Goal: Navigation & Orientation: Understand site structure

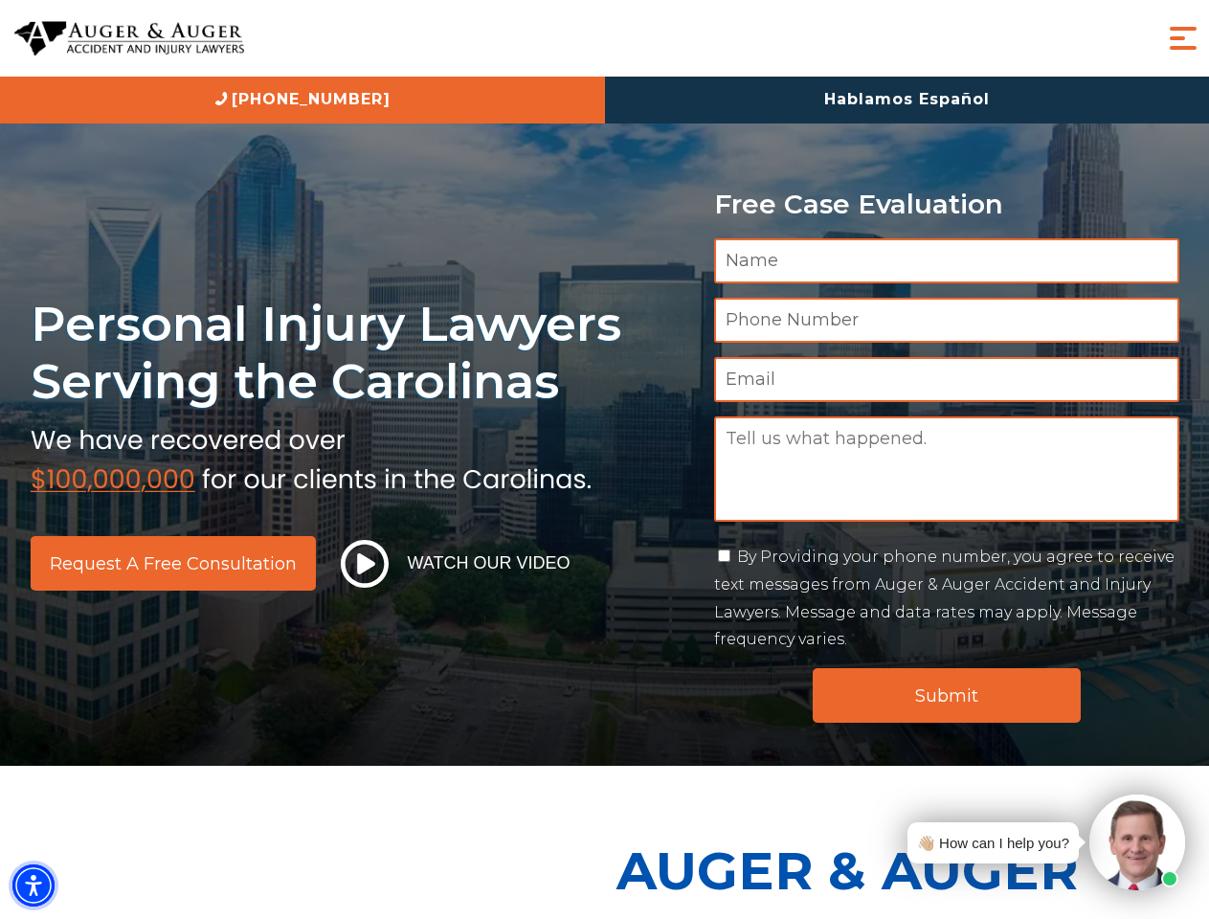
click at [34, 886] on img "Accessibility Menu" at bounding box center [33, 886] width 42 height 42
